Goal: Transaction & Acquisition: Obtain resource

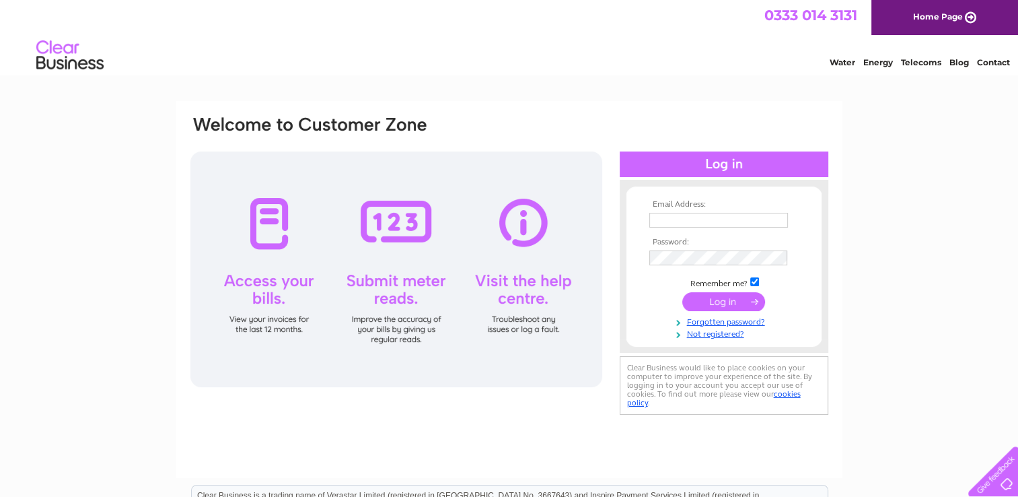
type input "[EMAIL_ADDRESS][DOMAIN_NAME]"
click at [720, 294] on input "submit" at bounding box center [724, 301] width 83 height 19
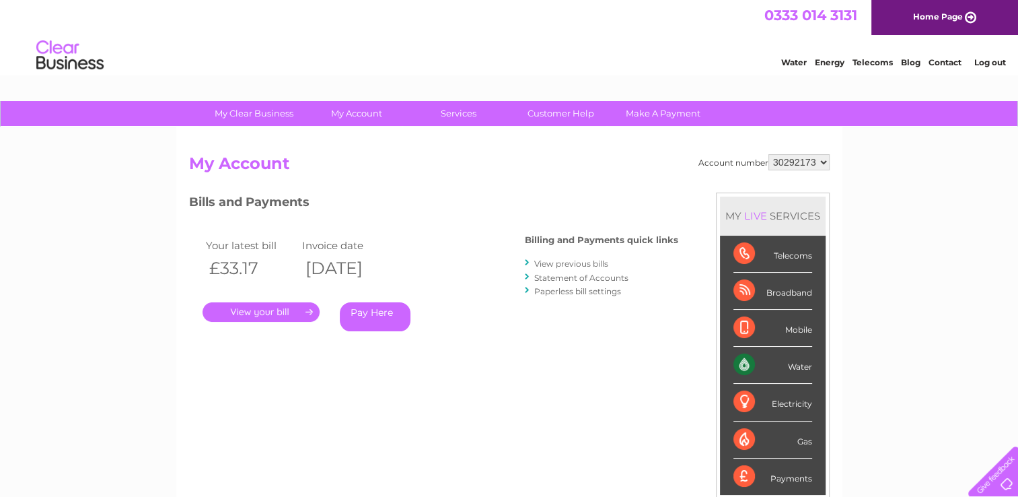
click at [238, 316] on link "." at bounding box center [261, 312] width 117 height 20
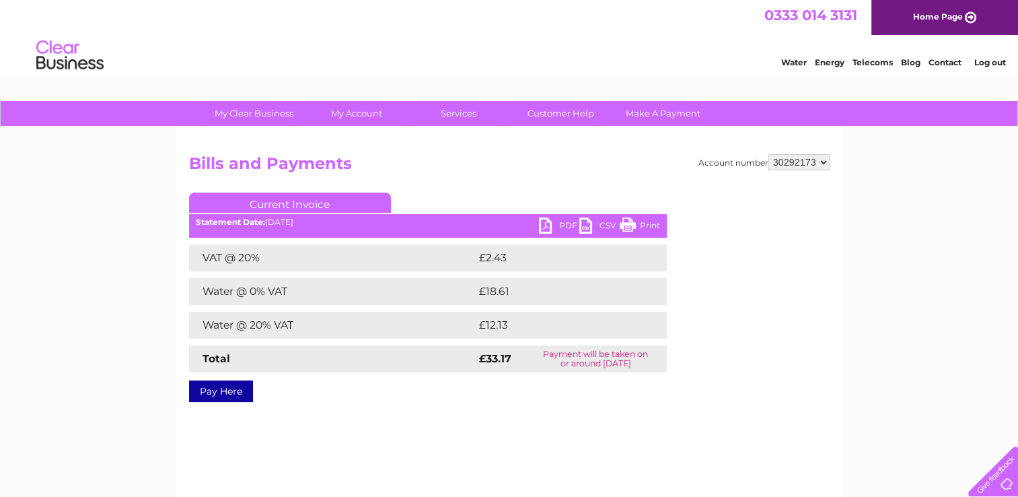
click at [547, 217] on ul "Current Invoice" at bounding box center [428, 205] width 478 height 25
click at [549, 226] on link "PDF" at bounding box center [559, 227] width 40 height 20
